Goal: Task Accomplishment & Management: Complete application form

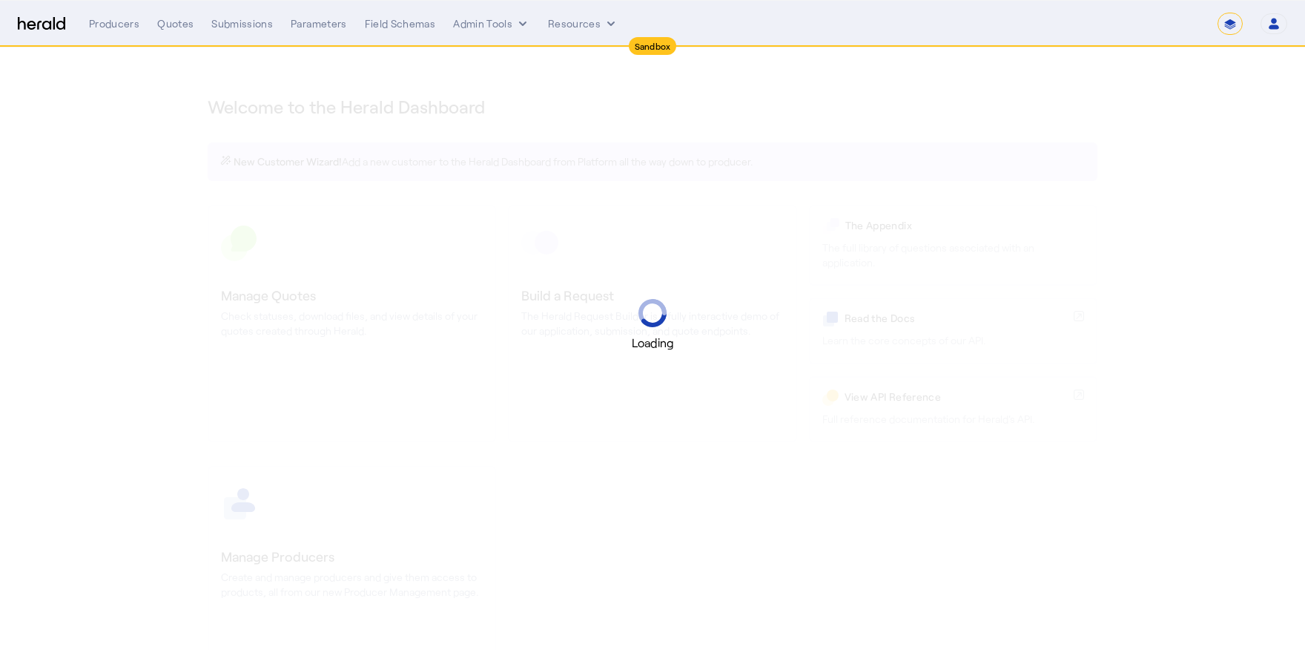
select select "*******"
select select "pfm_2v8p_herald_api"
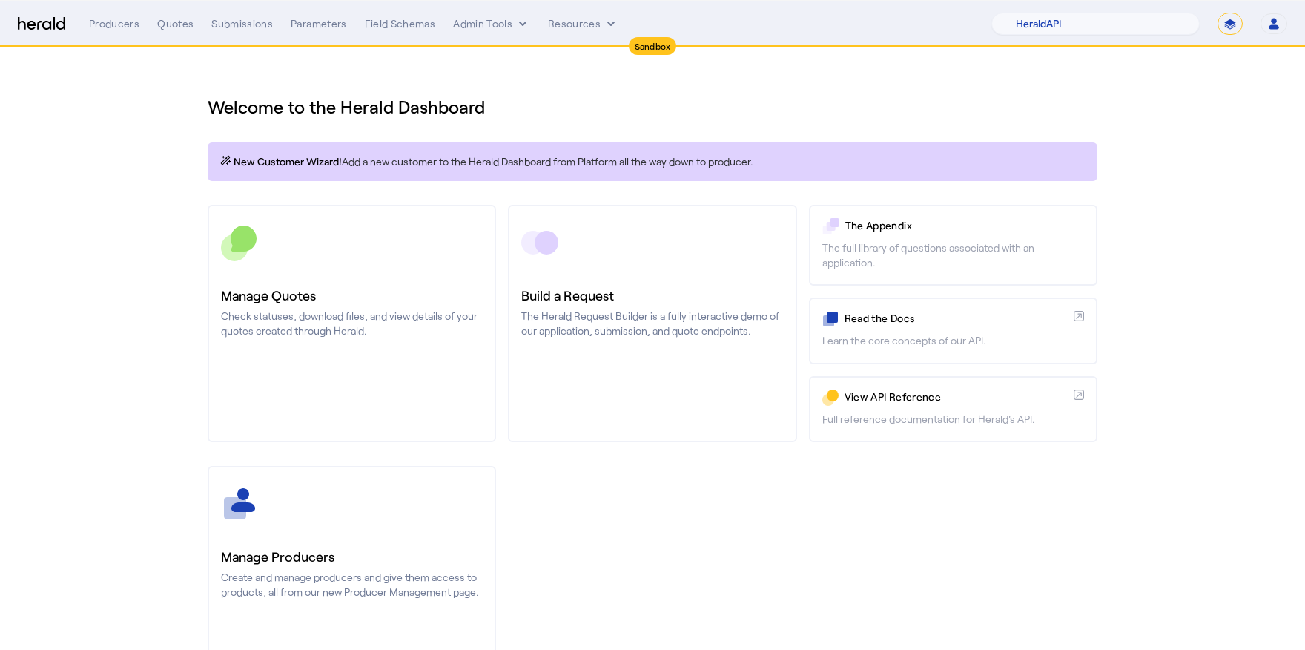
click at [701, 513] on div "Manage Producers Create and manage producers and give them access to products, …" at bounding box center [653, 584] width 890 height 237
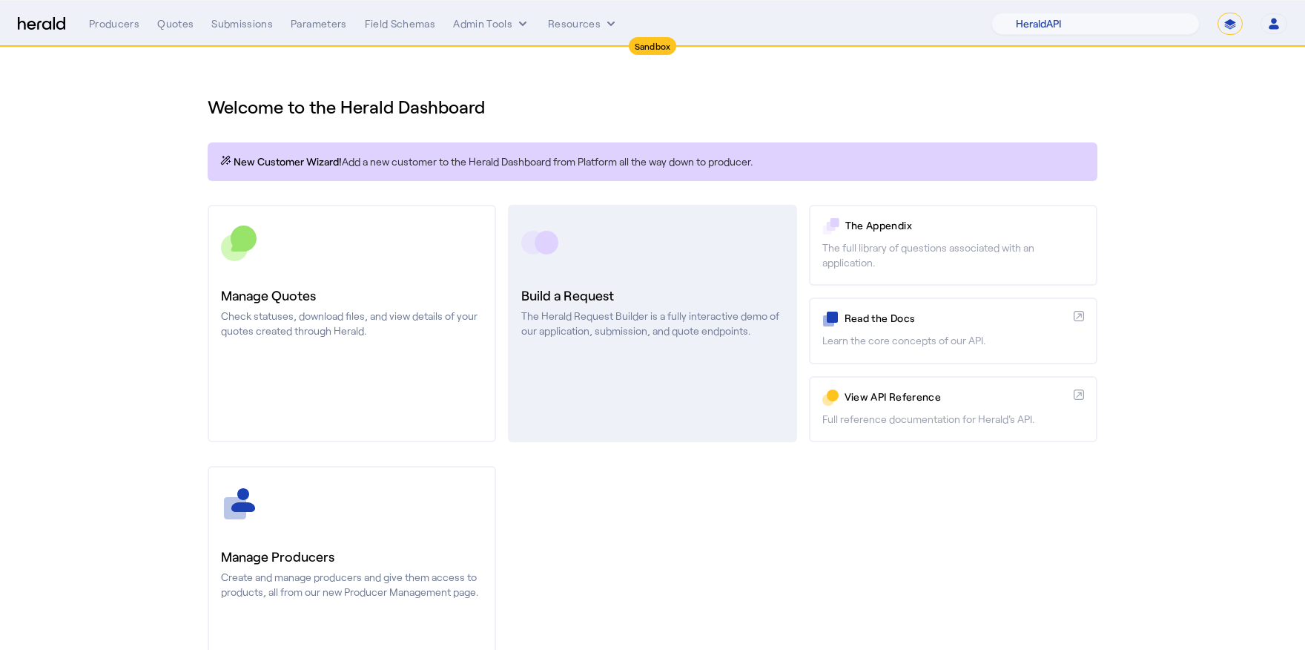
click at [639, 360] on link "Build a Request The Herald Request Builder is a fully interactive demo of our a…" at bounding box center [652, 323] width 289 height 237
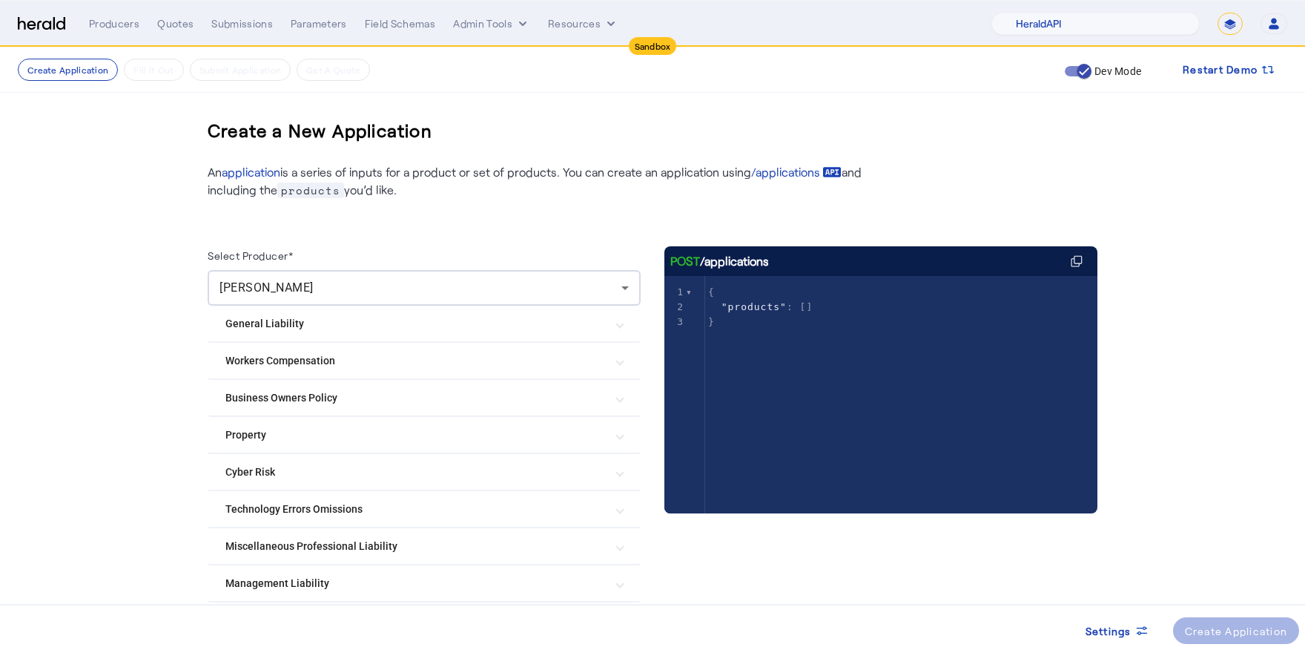
click at [103, 349] on create-application-step "Create Application Fill it Out Submit Application Get A Quote Dev Mode Restart …" at bounding box center [652, 380] width 1305 height 667
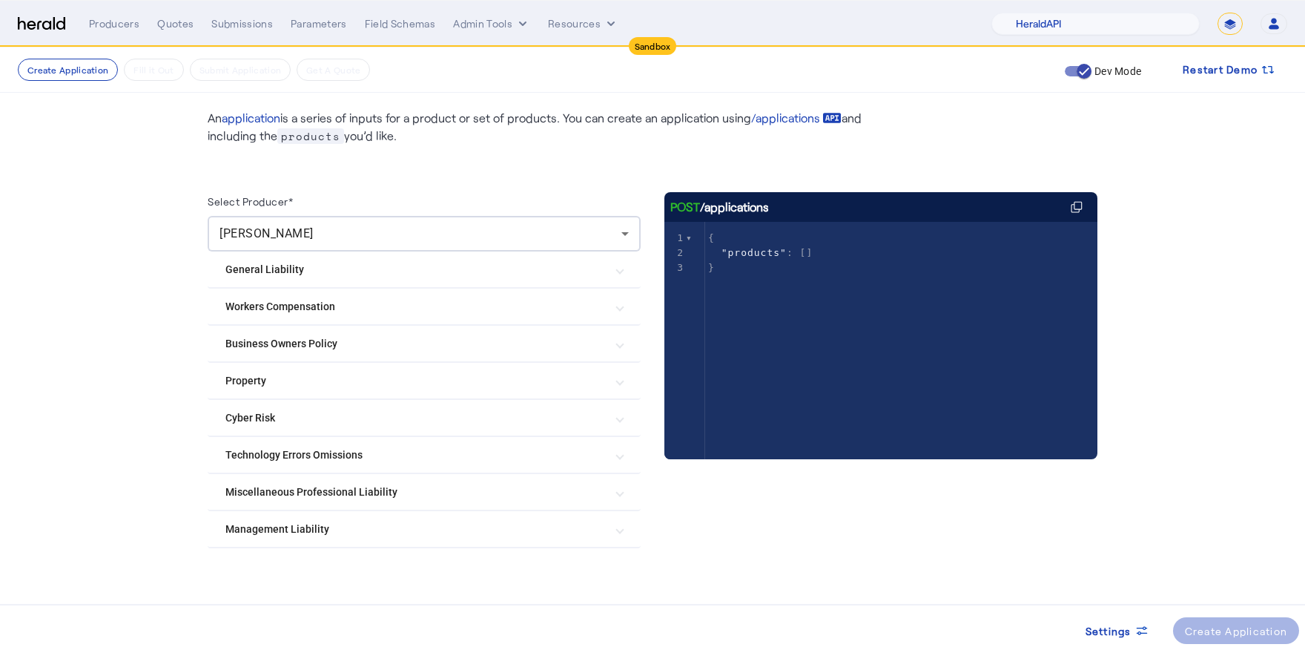
scroll to position [60, 0]
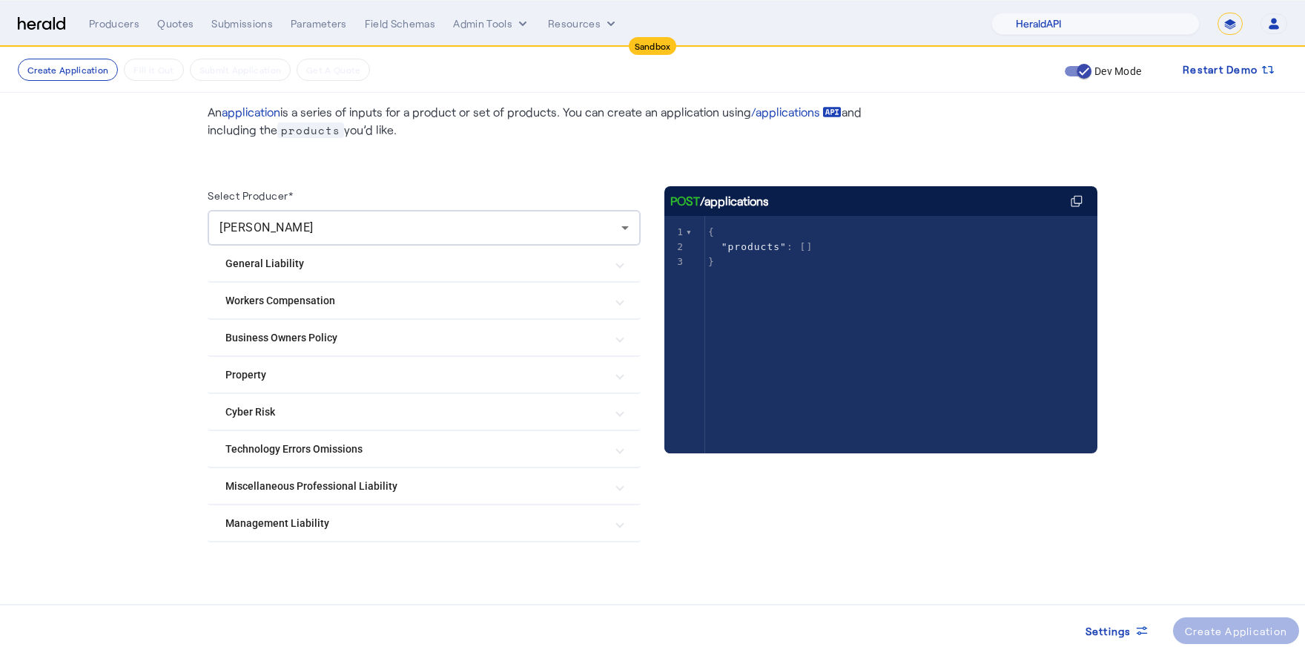
click at [435, 406] on Risk "Cyber Risk" at bounding box center [415, 412] width 380 height 16
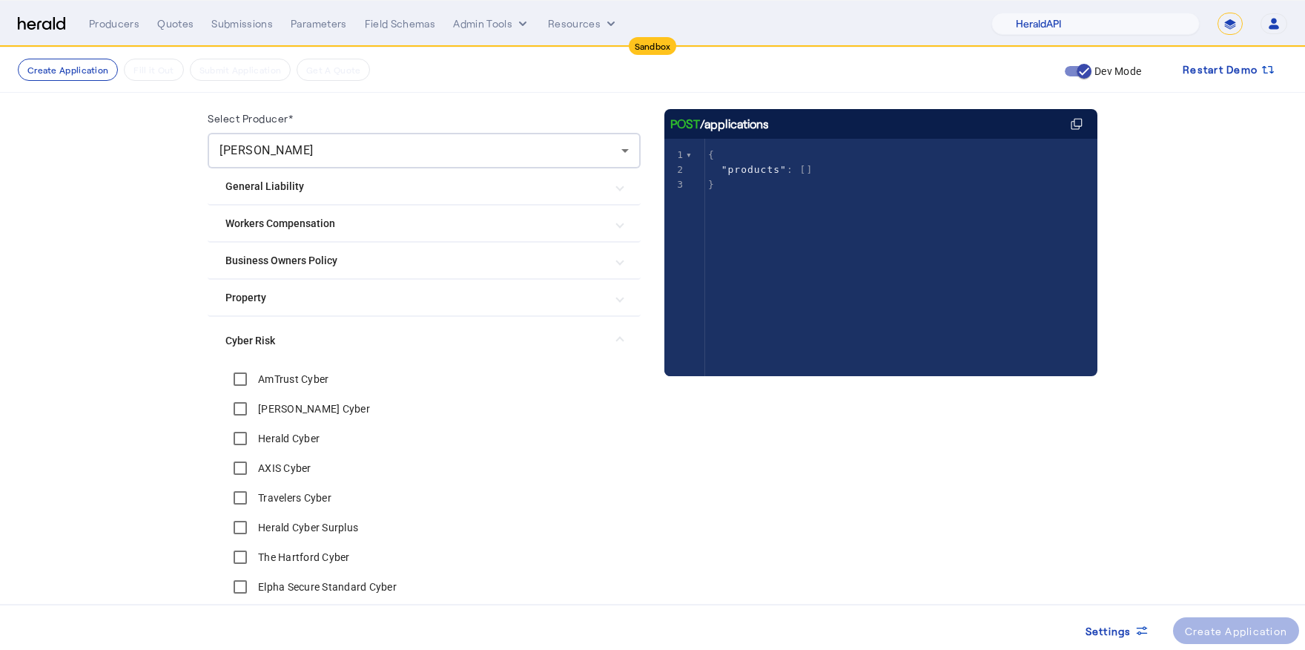
scroll to position [111, 0]
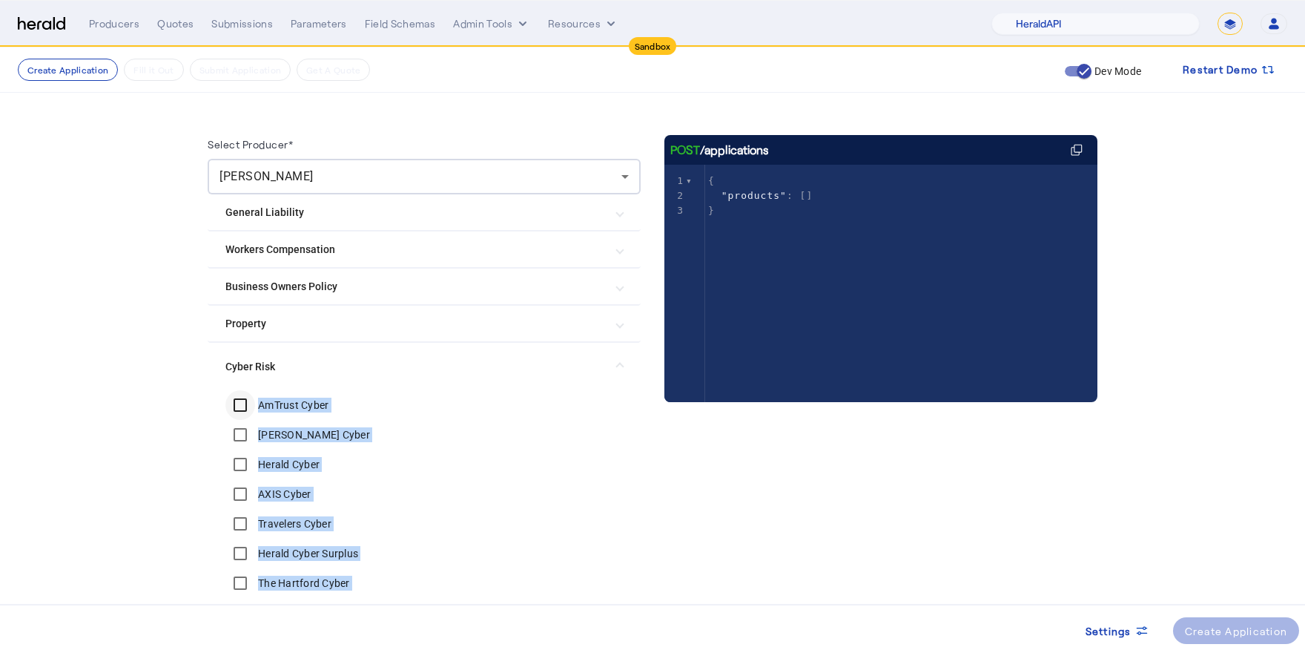
copy div "AmTrust Cyber [PERSON_NAME] Cyber Herald Cyber AXIS Cyber Travelers Cyber Heral…"
